Goal: Information Seeking & Learning: Learn about a topic

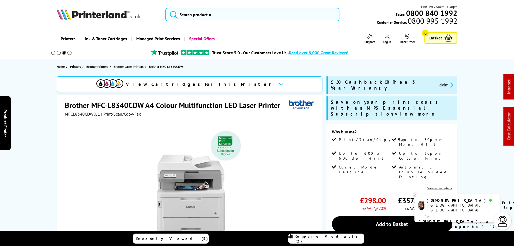
click at [438, 83] on button "claim" at bounding box center [446, 85] width 17 height 6
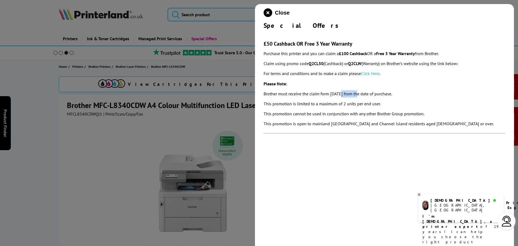
drag, startPoint x: 341, startPoint y: 94, endPoint x: 358, endPoint y: 93, distance: 16.7
click at [358, 93] on em "Brother must receive the claim form [DATE] from the date of purchase." at bounding box center [328, 93] width 128 height 5
click at [271, 14] on icon "close modal" at bounding box center [268, 12] width 9 height 9
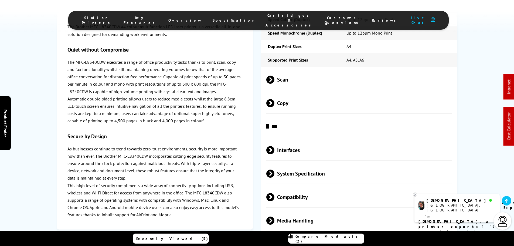
scroll to position [1430, 0]
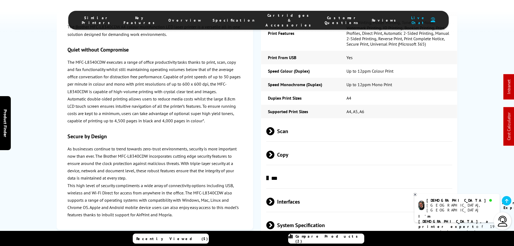
click at [298, 238] on span "Compatibility" at bounding box center [359, 248] width 186 height 20
